Goal: Task Accomplishment & Management: Manage account settings

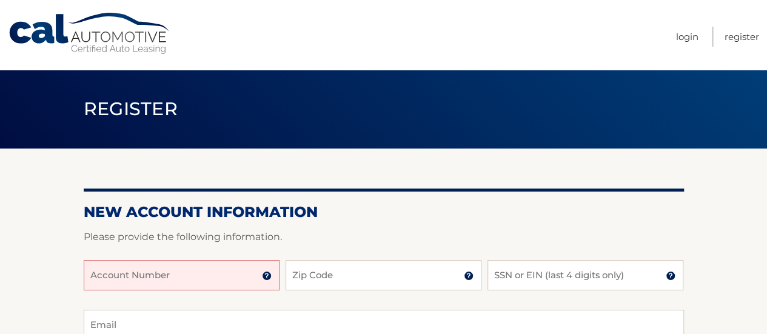
click at [235, 268] on input "Account Number" at bounding box center [182, 275] width 196 height 30
type input "4456010949"
click at [320, 281] on input "Zip Code" at bounding box center [384, 275] width 196 height 30
type input "11514"
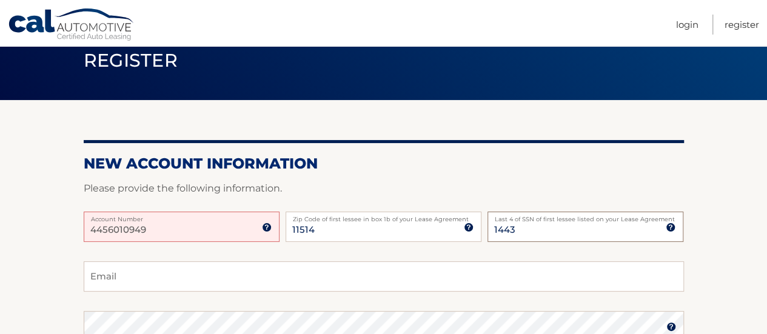
scroll to position [73, 0]
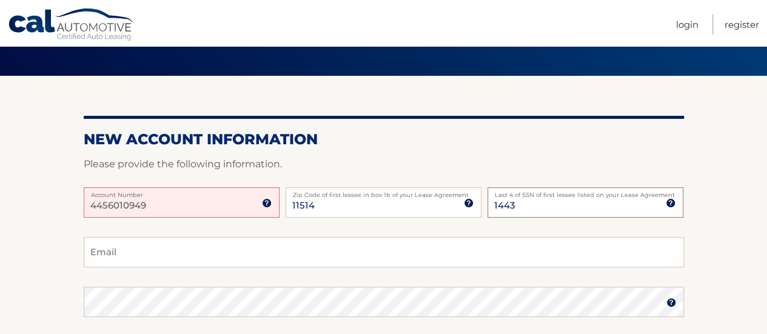
type input "1443"
click at [343, 253] on input "Email" at bounding box center [384, 252] width 600 height 30
type input "reeniebreenie@yahoo.com"
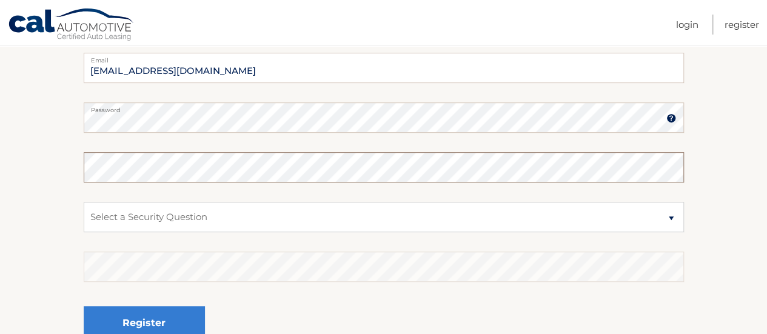
click at [189, 162] on div "Confirm Password" at bounding box center [384, 167] width 600 height 30
click at [180, 210] on select "Select a Security Question What was the name of your elementary school? What is…" at bounding box center [384, 217] width 600 height 30
select select "2"
click at [84, 202] on select "Select a Security Question What was the name of your elementary school? What is…" at bounding box center [384, 217] width 600 height 30
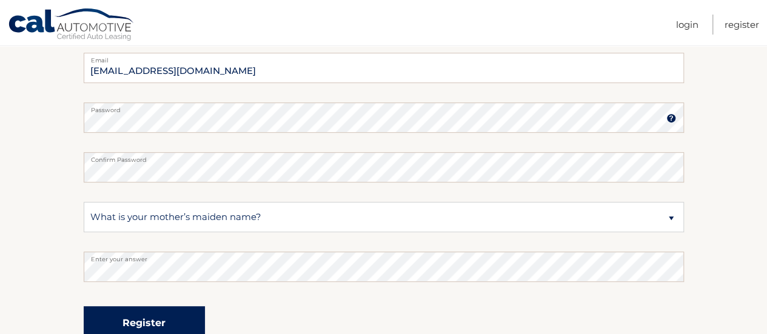
scroll to position [263, 0]
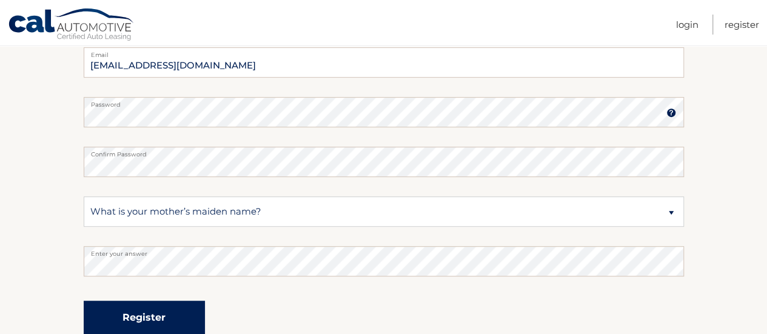
click at [161, 313] on button "Register" at bounding box center [144, 317] width 121 height 33
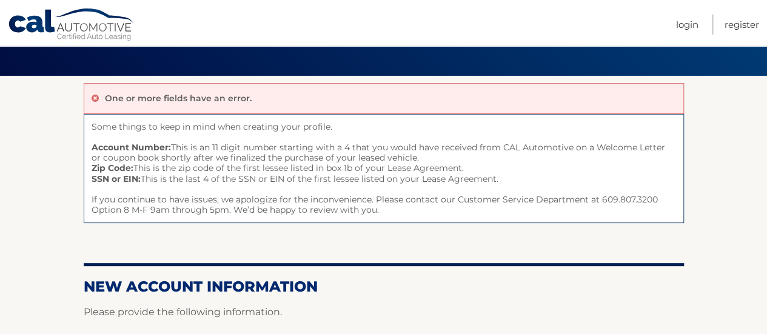
scroll to position [194, 0]
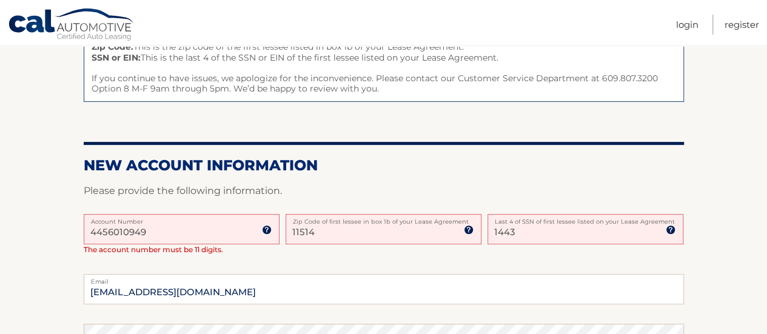
click at [111, 229] on input "4456010949" at bounding box center [182, 229] width 196 height 30
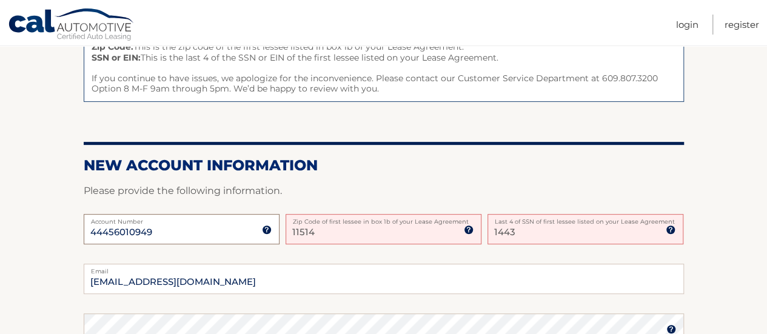
type input "44456010949"
click at [334, 232] on input "11514" at bounding box center [384, 229] width 196 height 30
click at [177, 282] on input "[EMAIL_ADDRESS][DOMAIN_NAME]" at bounding box center [384, 279] width 600 height 30
click at [334, 234] on input "11514" at bounding box center [384, 229] width 196 height 30
type input "1"
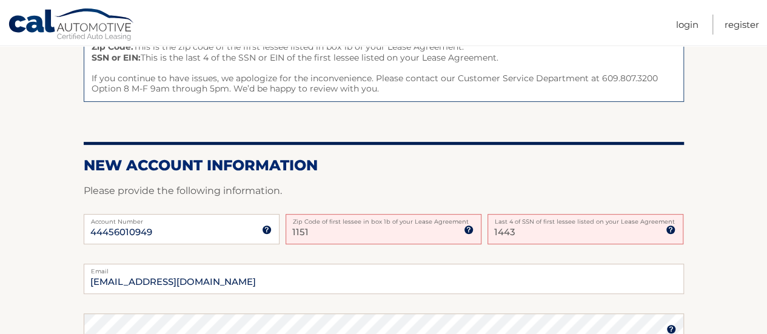
type input "11514"
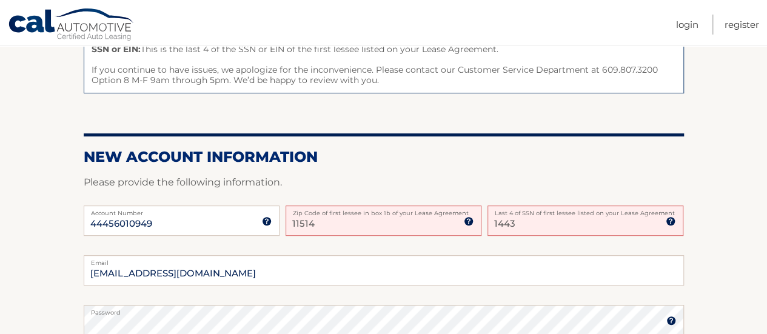
scroll to position [404, 0]
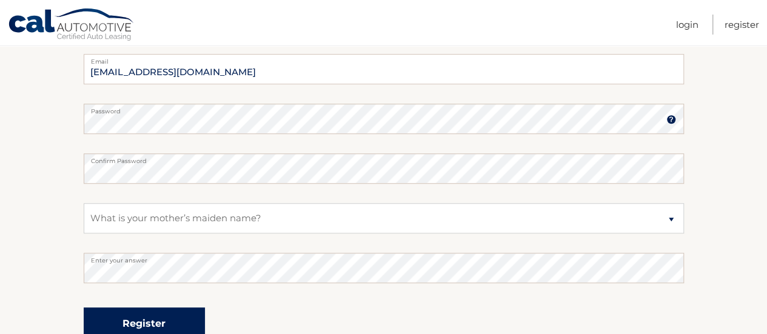
click at [161, 318] on button "Register" at bounding box center [144, 323] width 121 height 33
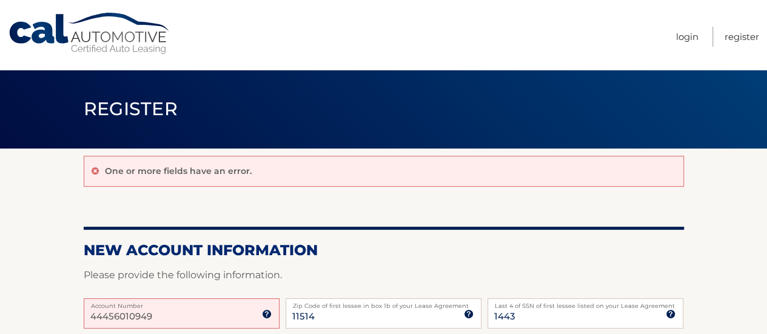
click at [166, 316] on input "44456010949" at bounding box center [182, 313] width 196 height 30
type input "4"
type input "44456010949"
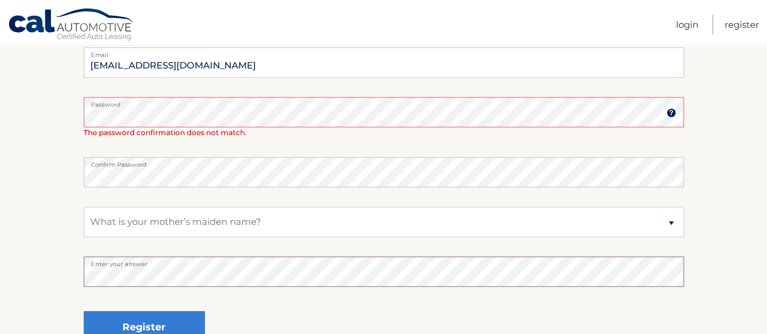
scroll to position [325, 0]
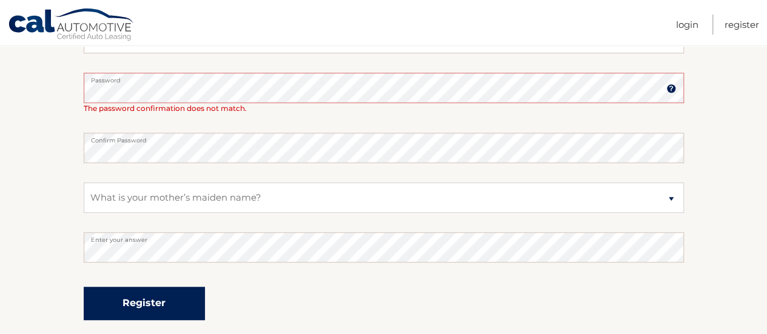
click at [163, 302] on button "Register" at bounding box center [144, 303] width 121 height 33
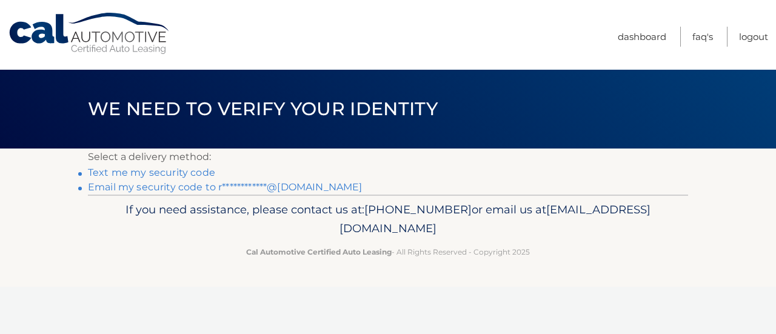
click at [214, 100] on span "We need to verify your identity" at bounding box center [263, 109] width 350 height 22
click at [171, 174] on link "Text me my security code" at bounding box center [151, 173] width 127 height 12
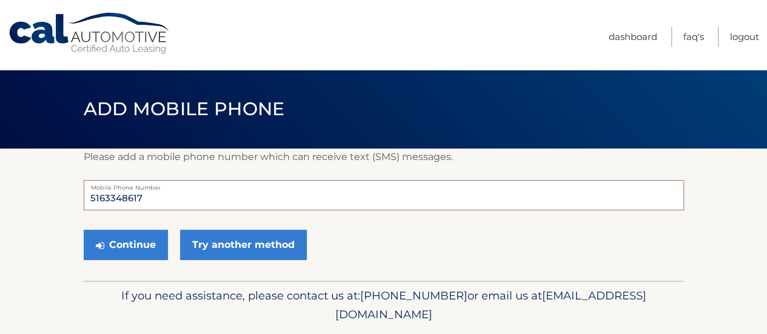
click at [178, 199] on input "5163348617" at bounding box center [384, 195] width 600 height 30
type input "5166428617"
click at [144, 243] on button "Continue" at bounding box center [126, 245] width 84 height 30
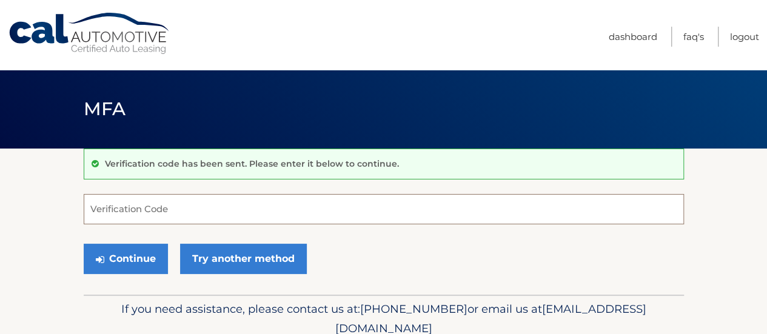
click at [258, 214] on input "Verification Code" at bounding box center [384, 209] width 600 height 30
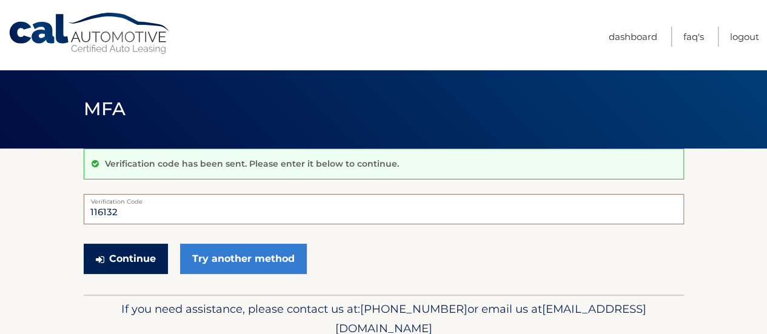
type input "116132"
click at [135, 247] on button "Continue" at bounding box center [126, 259] width 84 height 30
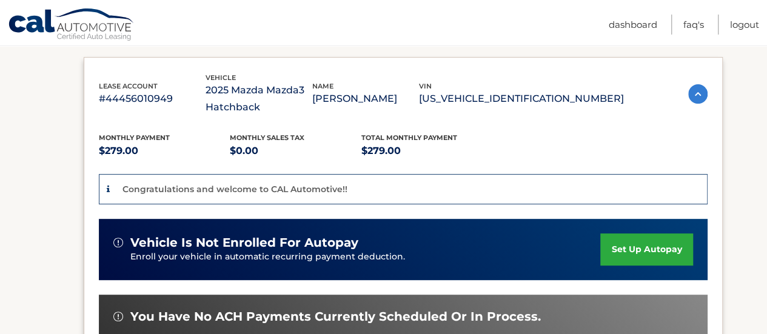
scroll to position [218, 0]
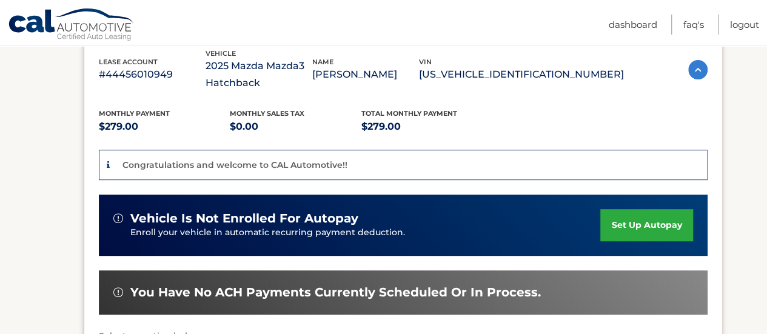
click at [634, 227] on link "set up autopay" at bounding box center [646, 225] width 92 height 32
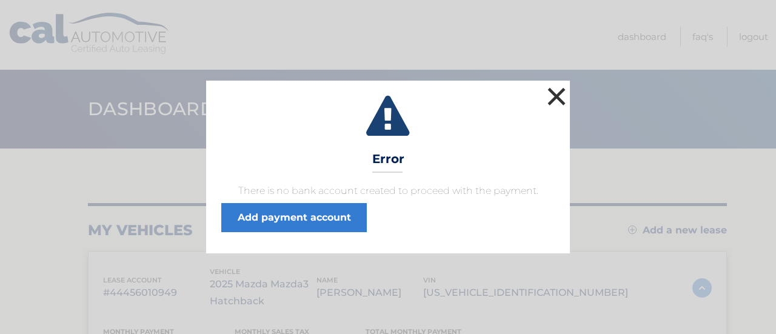
click at [565, 96] on button "×" at bounding box center [557, 96] width 24 height 24
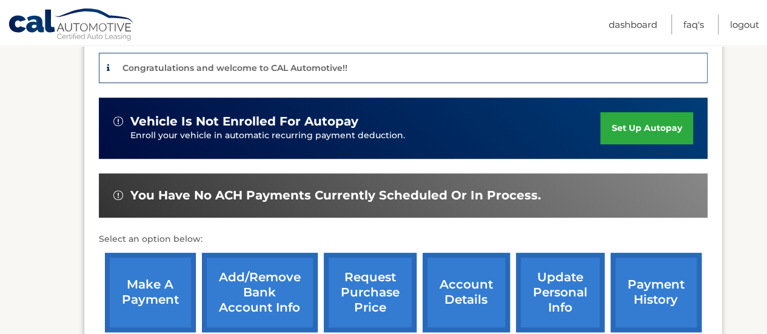
scroll to position [340, 0]
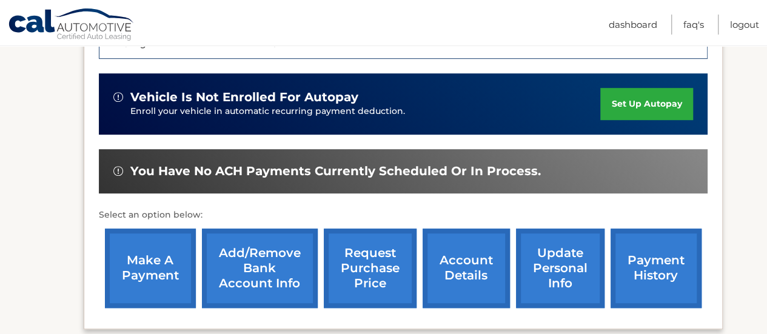
click at [255, 265] on link "Add/Remove bank account info" at bounding box center [260, 268] width 116 height 79
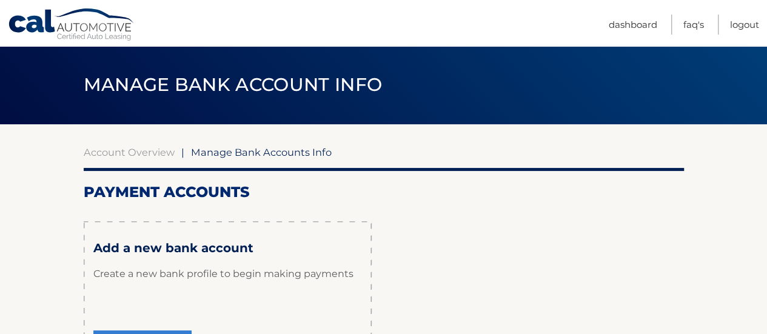
scroll to position [121, 0]
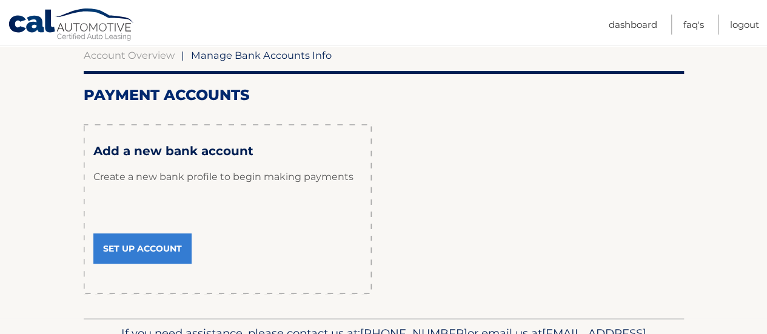
click at [165, 252] on link "Set Up Account" at bounding box center [142, 248] width 98 height 30
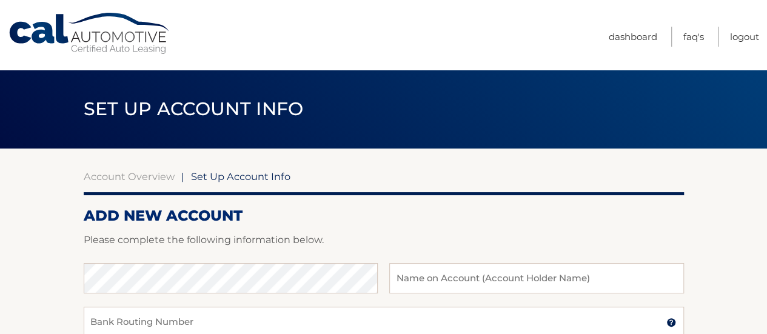
scroll to position [24, 0]
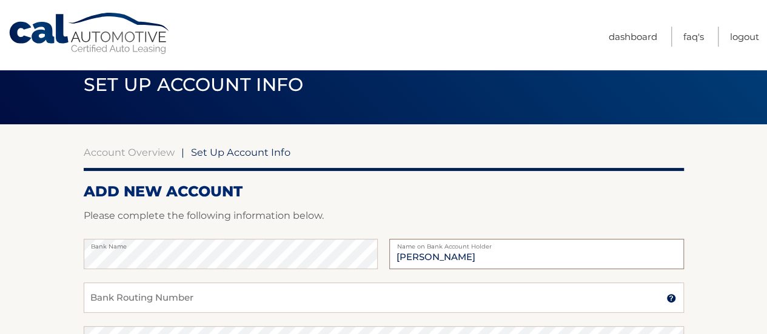
type input "maureen breen"
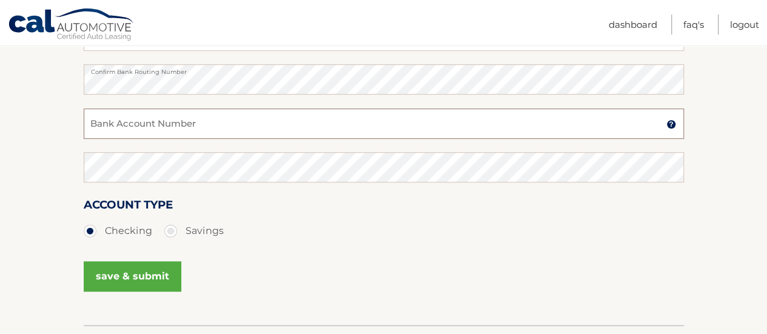
click at [160, 119] on input "Bank Account Number" at bounding box center [384, 124] width 600 height 30
type input "823379521"
click at [122, 271] on button "save & submit" at bounding box center [133, 276] width 98 height 30
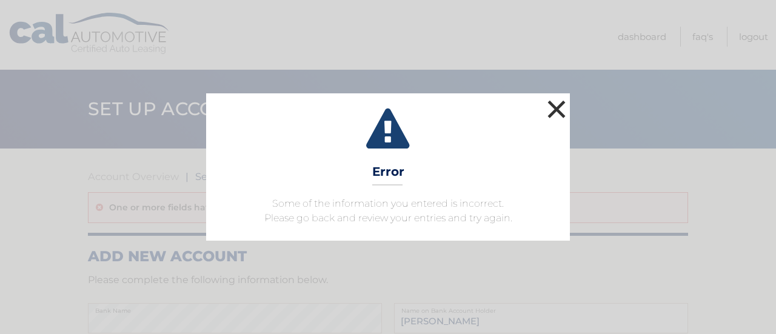
click at [556, 105] on button "×" at bounding box center [557, 109] width 24 height 24
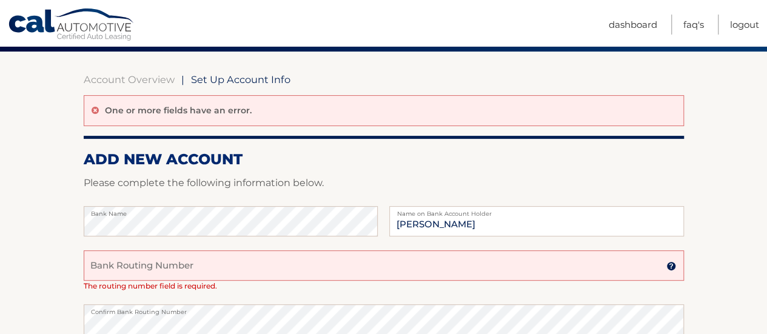
scroll to position [121, 0]
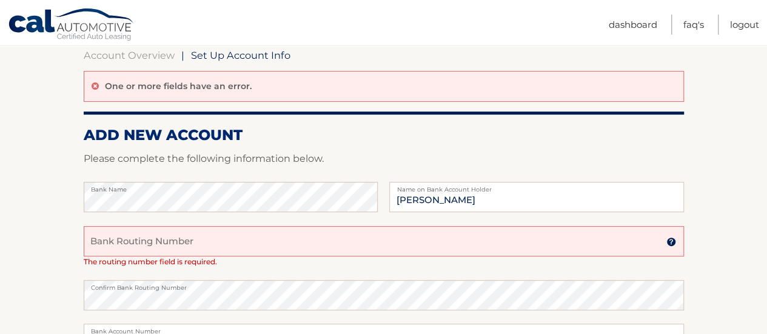
click at [150, 245] on input "Bank Routing Number" at bounding box center [384, 241] width 600 height 30
type input "021000021"
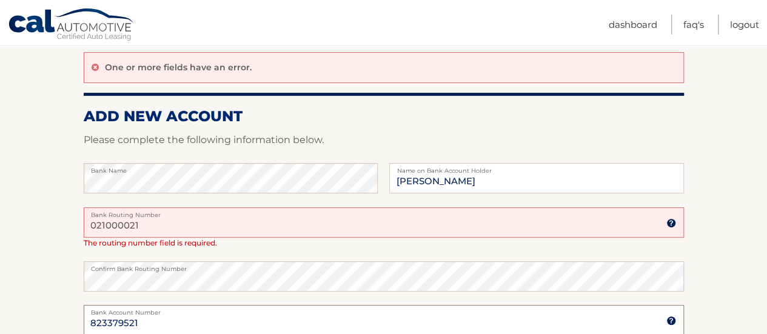
scroll to position [164, 0]
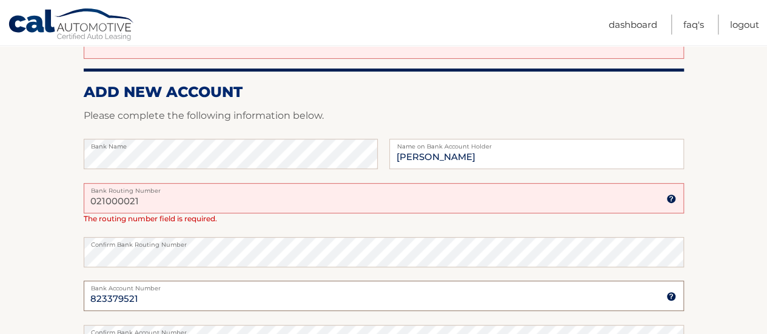
click at [207, 304] on input "823379521" at bounding box center [384, 296] width 600 height 30
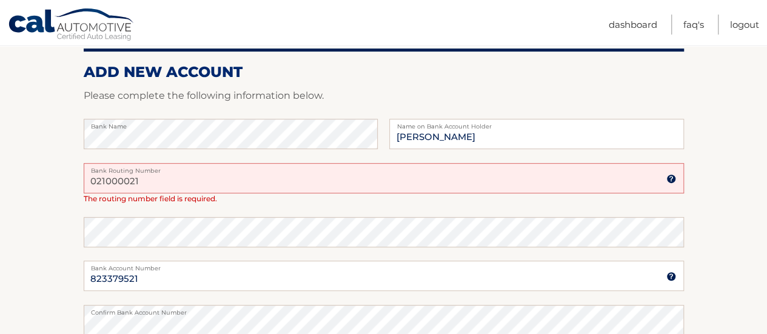
click at [188, 179] on input "021000021" at bounding box center [384, 178] width 600 height 30
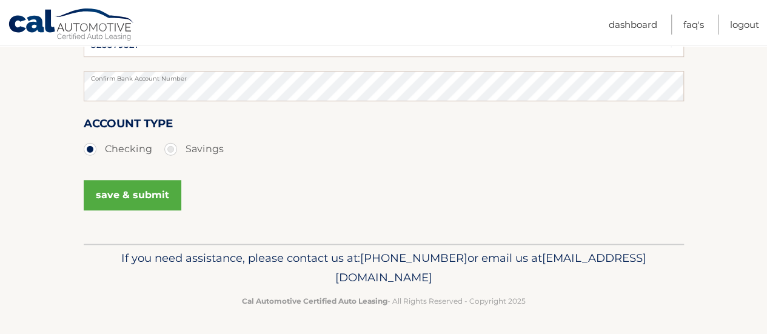
click at [150, 198] on button "save & submit" at bounding box center [133, 195] width 98 height 30
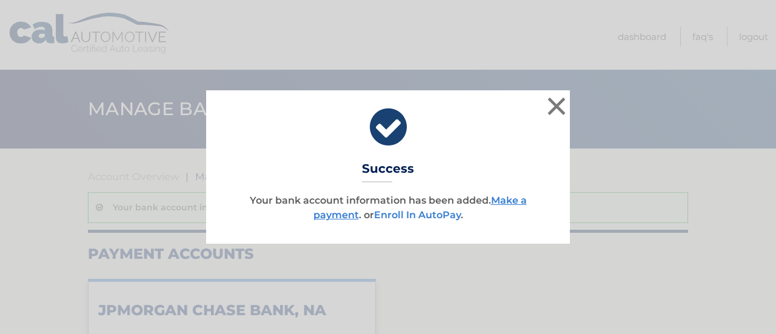
click at [416, 214] on link "Enroll In AutoPay" at bounding box center [417, 215] width 87 height 12
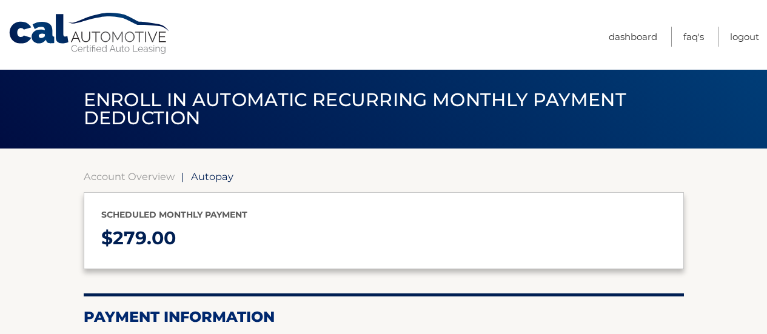
select select "MTIzNmRhMTMtMTk1OC00NjVhLThmYjAtMTdmZDdiMGZlZjYx"
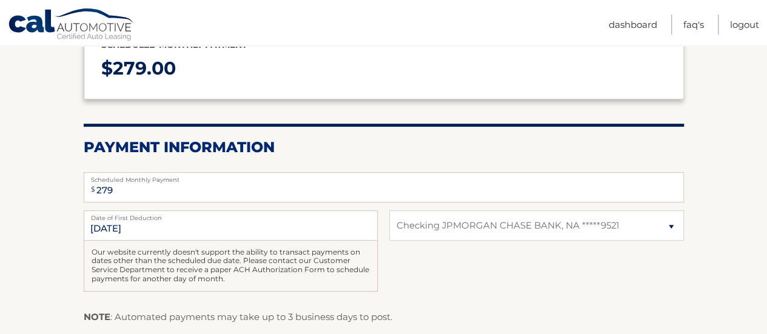
scroll to position [243, 0]
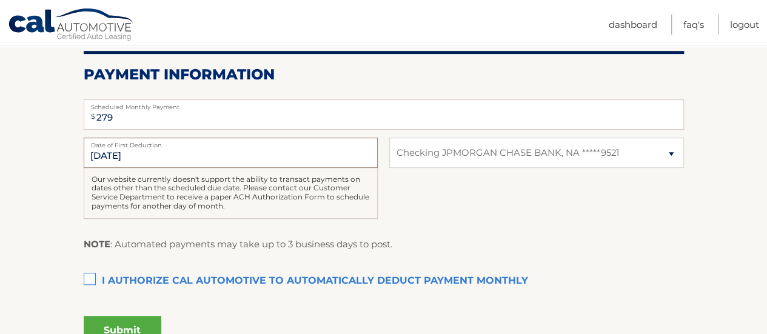
click at [147, 155] on input "[DATE]" at bounding box center [231, 153] width 294 height 30
click at [110, 155] on input "[DATE]" at bounding box center [231, 153] width 294 height 30
click at [223, 200] on div "Our website currently doesn't support the ability to transact payments on dates…" at bounding box center [231, 193] width 294 height 51
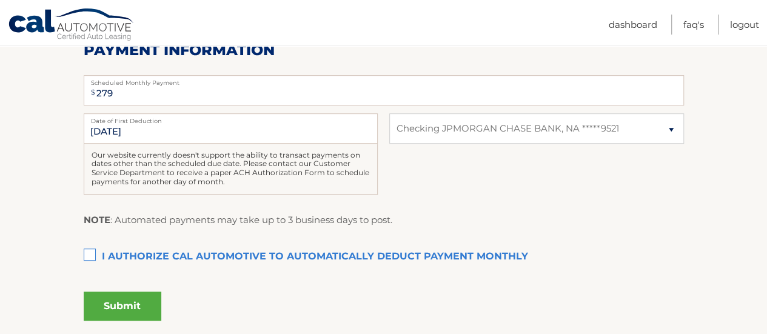
click at [95, 252] on label "I authorize cal automotive to automatically deduct payment monthly This checkbo…" at bounding box center [384, 257] width 600 height 24
click at [0, 0] on input "I authorize cal automotive to automatically deduct payment monthly This checkbo…" at bounding box center [0, 0] width 0 height 0
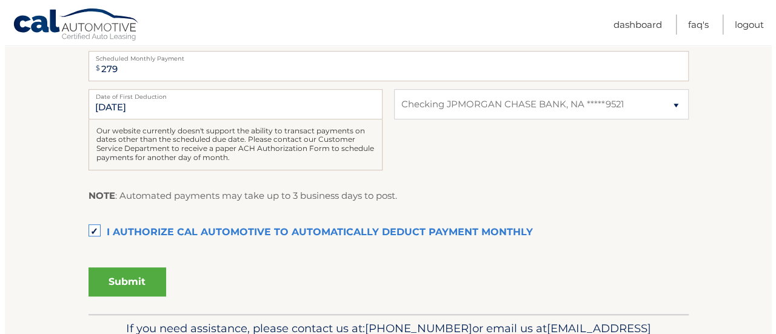
scroll to position [315, 0]
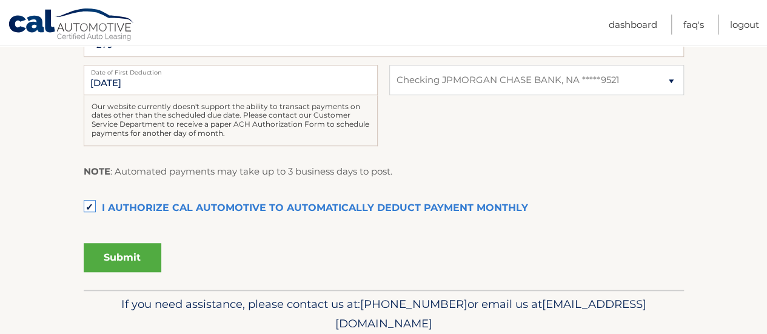
click at [127, 258] on button "Submit" at bounding box center [123, 257] width 78 height 29
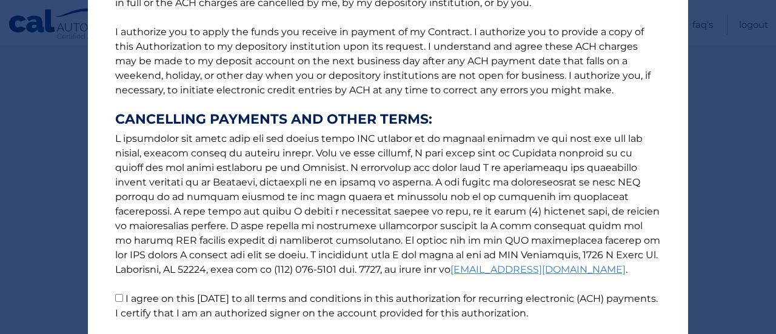
scroll to position [238, 0]
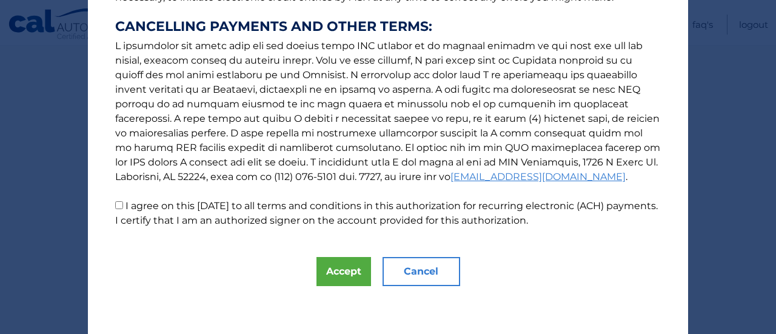
click at [115, 206] on input "I agree on this [DATE] to all terms and conditions in this authorization for re…" at bounding box center [119, 205] width 8 height 8
checkbox input "true"
click at [321, 275] on button "Accept" at bounding box center [344, 271] width 55 height 29
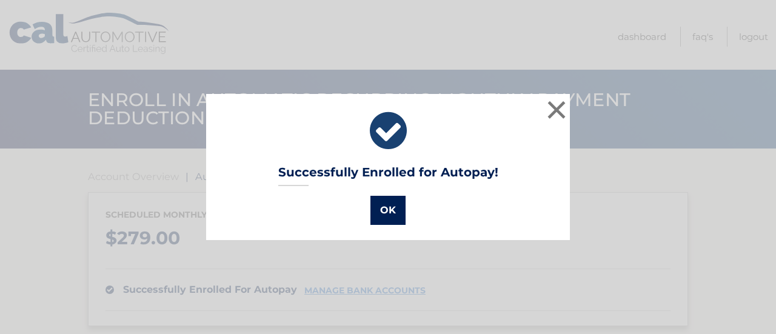
click at [392, 212] on button "OK" at bounding box center [387, 210] width 35 height 29
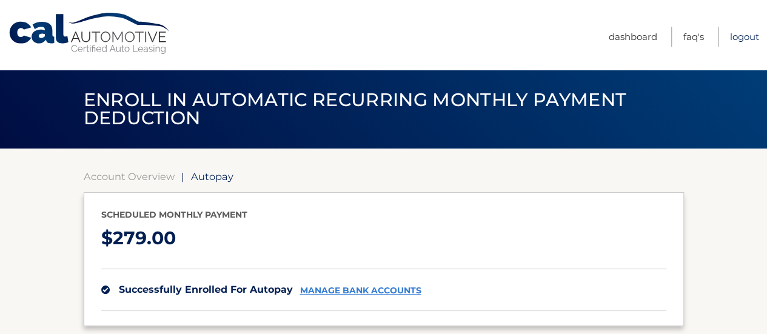
click at [746, 38] on link "Logout" at bounding box center [744, 37] width 29 height 20
